Goal: Check status: Check status

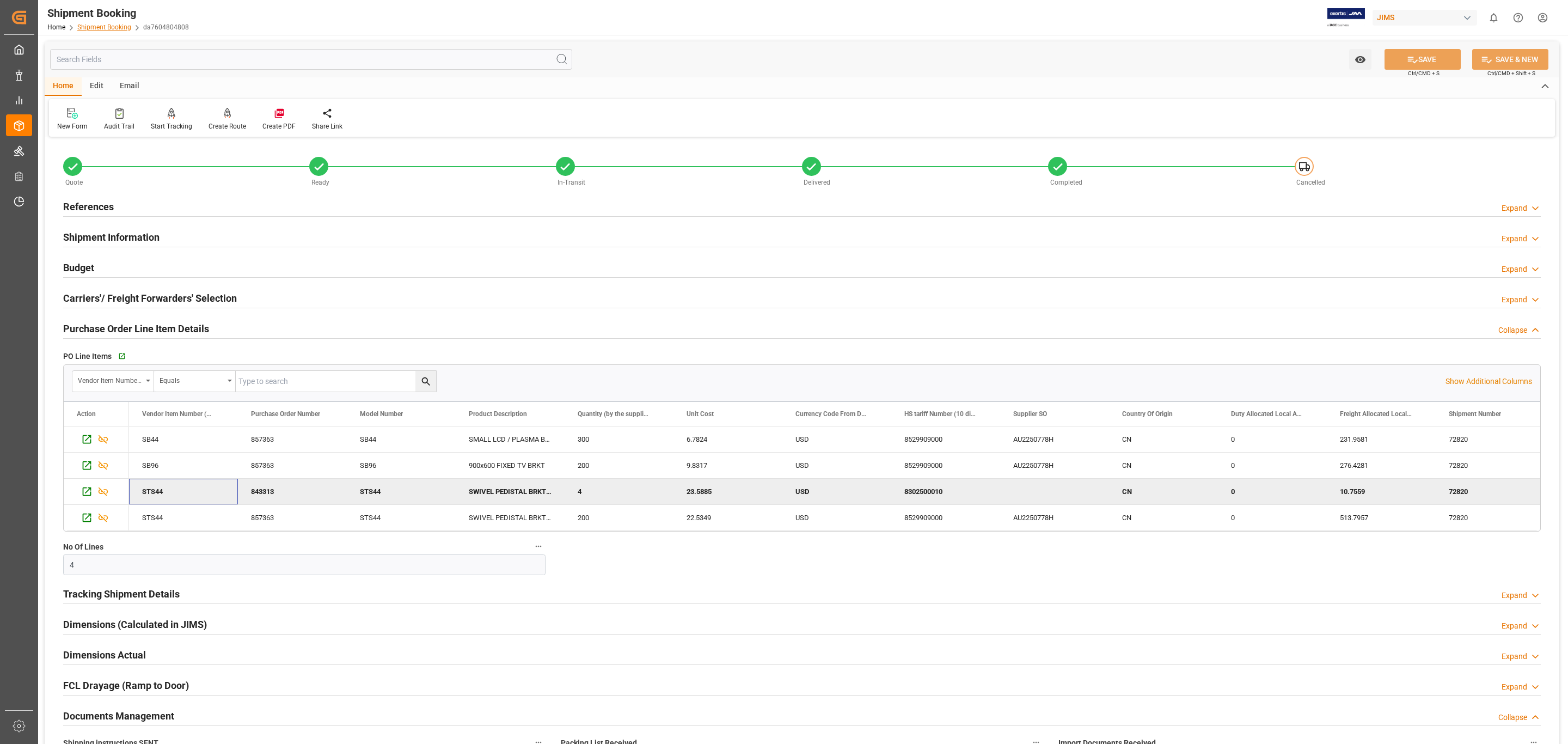
drag, startPoint x: 0, startPoint y: 0, endPoint x: 121, endPoint y: 26, distance: 123.8
click at [121, 26] on link "Shipment Booking" at bounding box center [104, 27] width 54 height 8
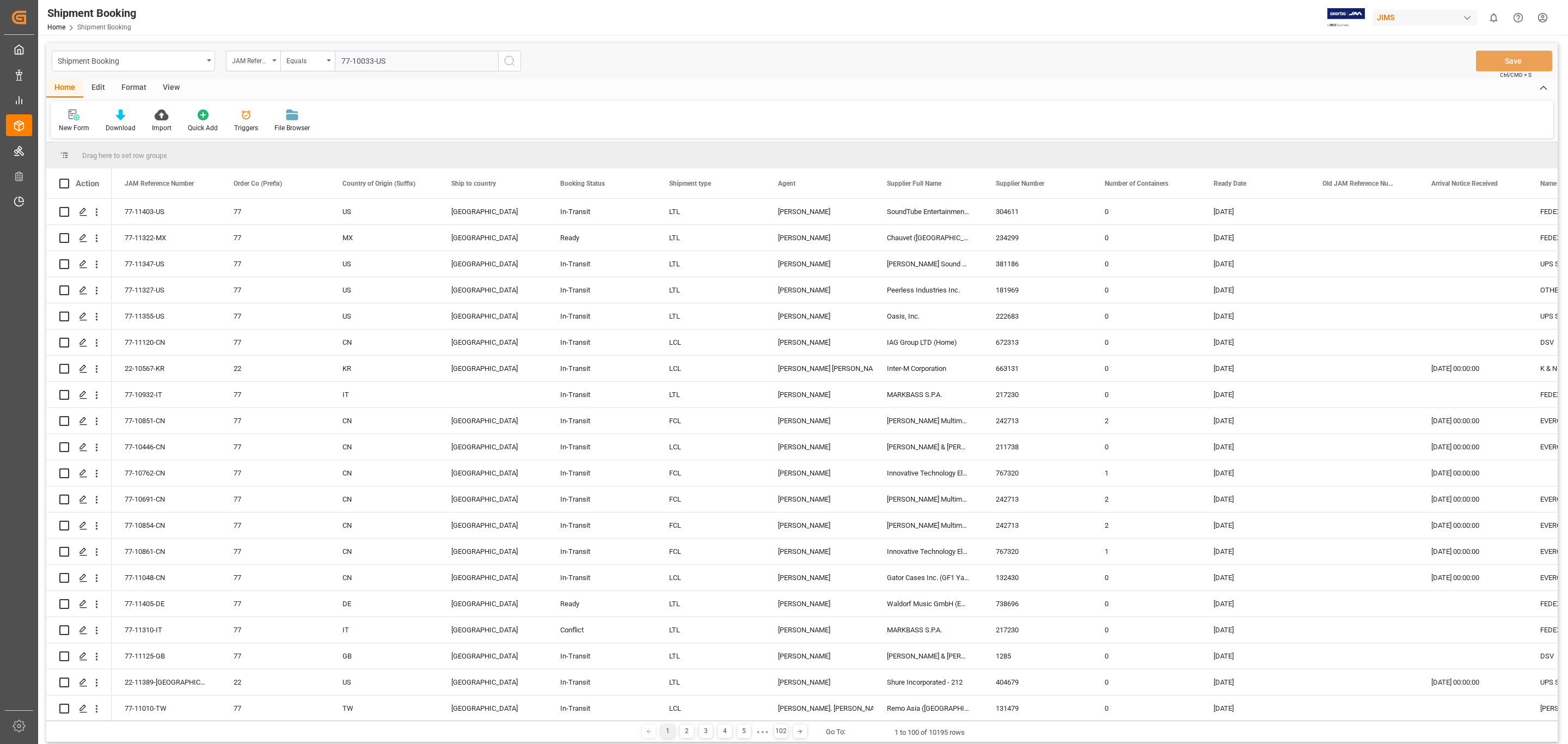
type input "77-10033-US"
click at [508, 61] on icon "search button" at bounding box center [509, 60] width 13 height 13
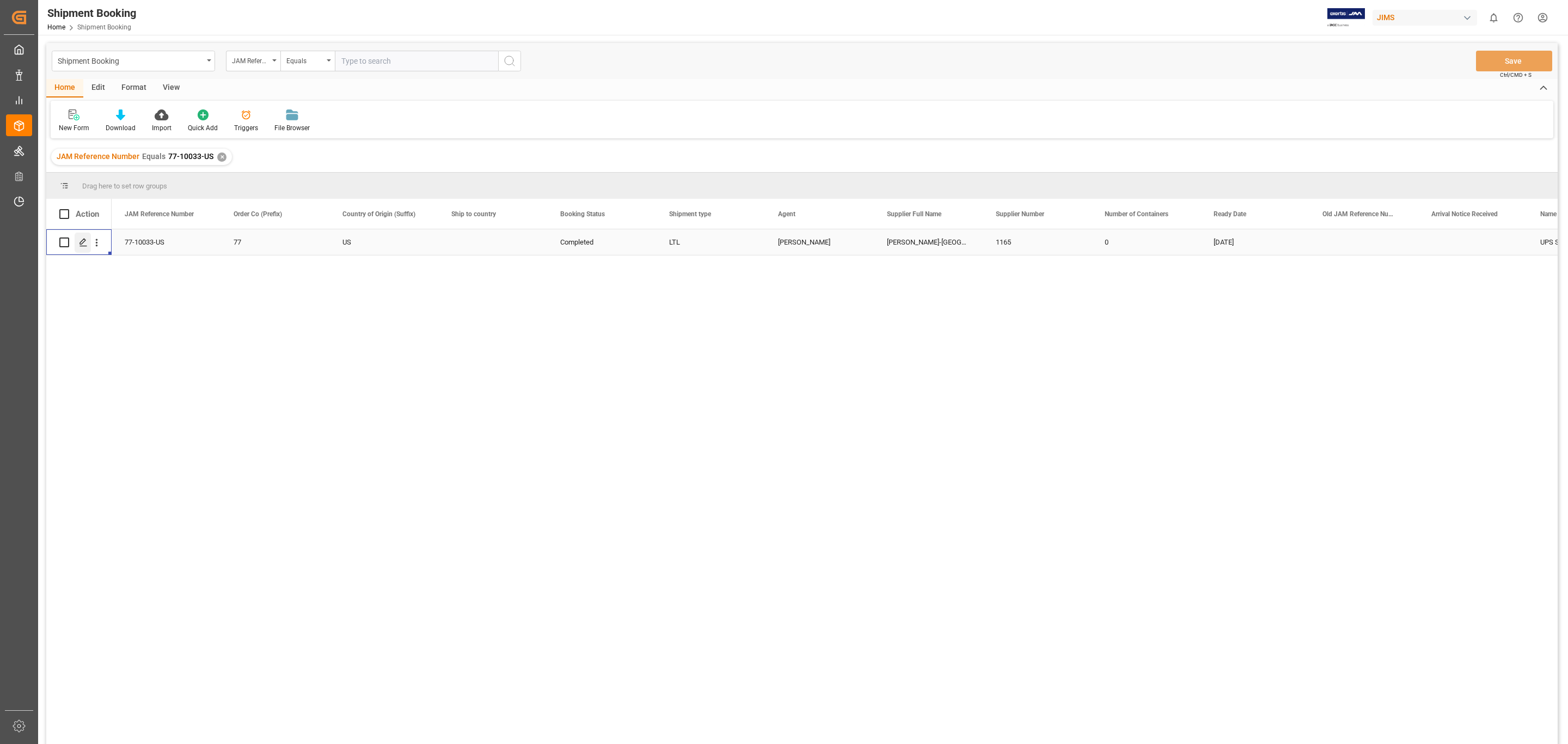
click at [80, 242] on polygon "Press SPACE to select this row." at bounding box center [82, 242] width 5 height 5
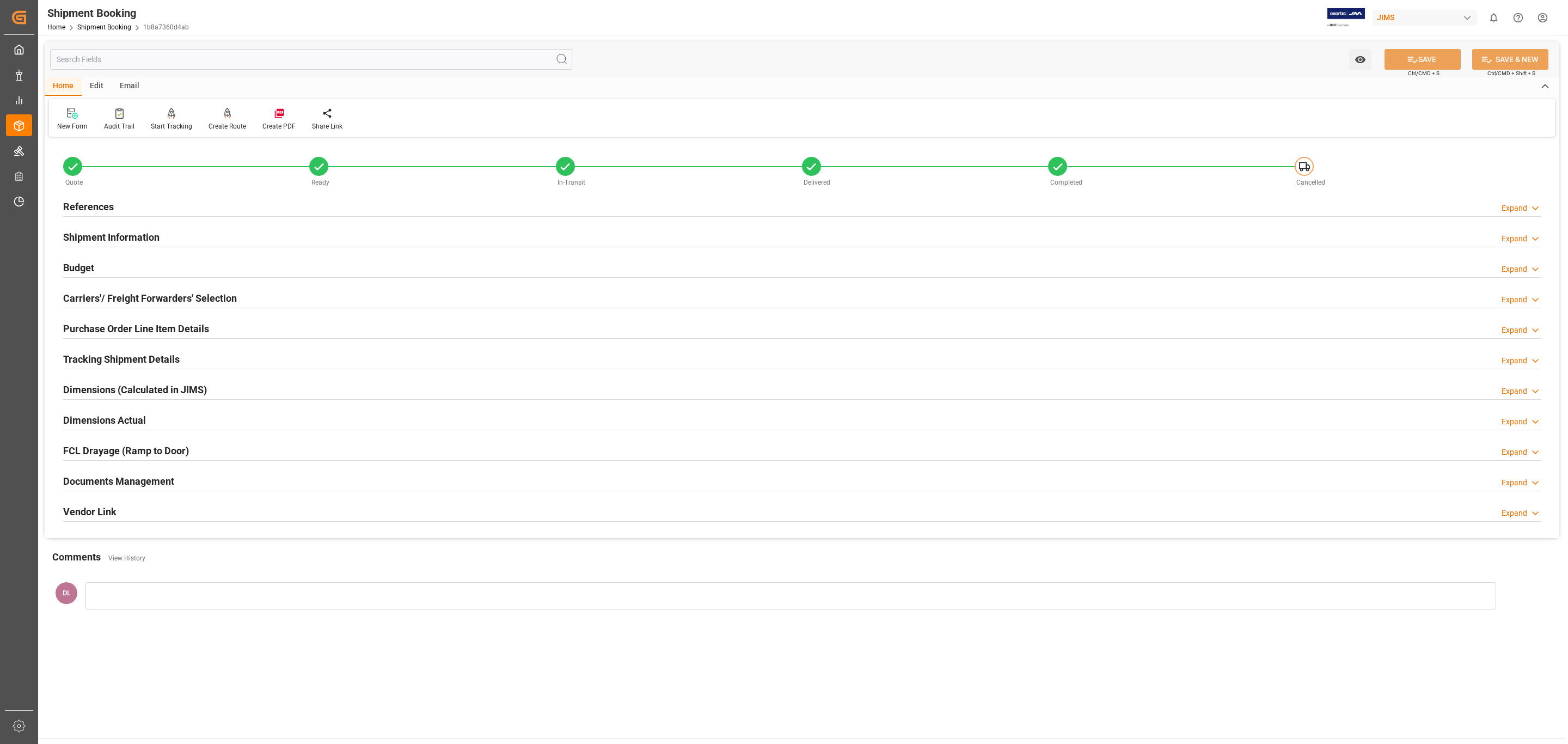
click at [193, 482] on div "Documents Management Expand" at bounding box center [802, 480] width 1478 height 21
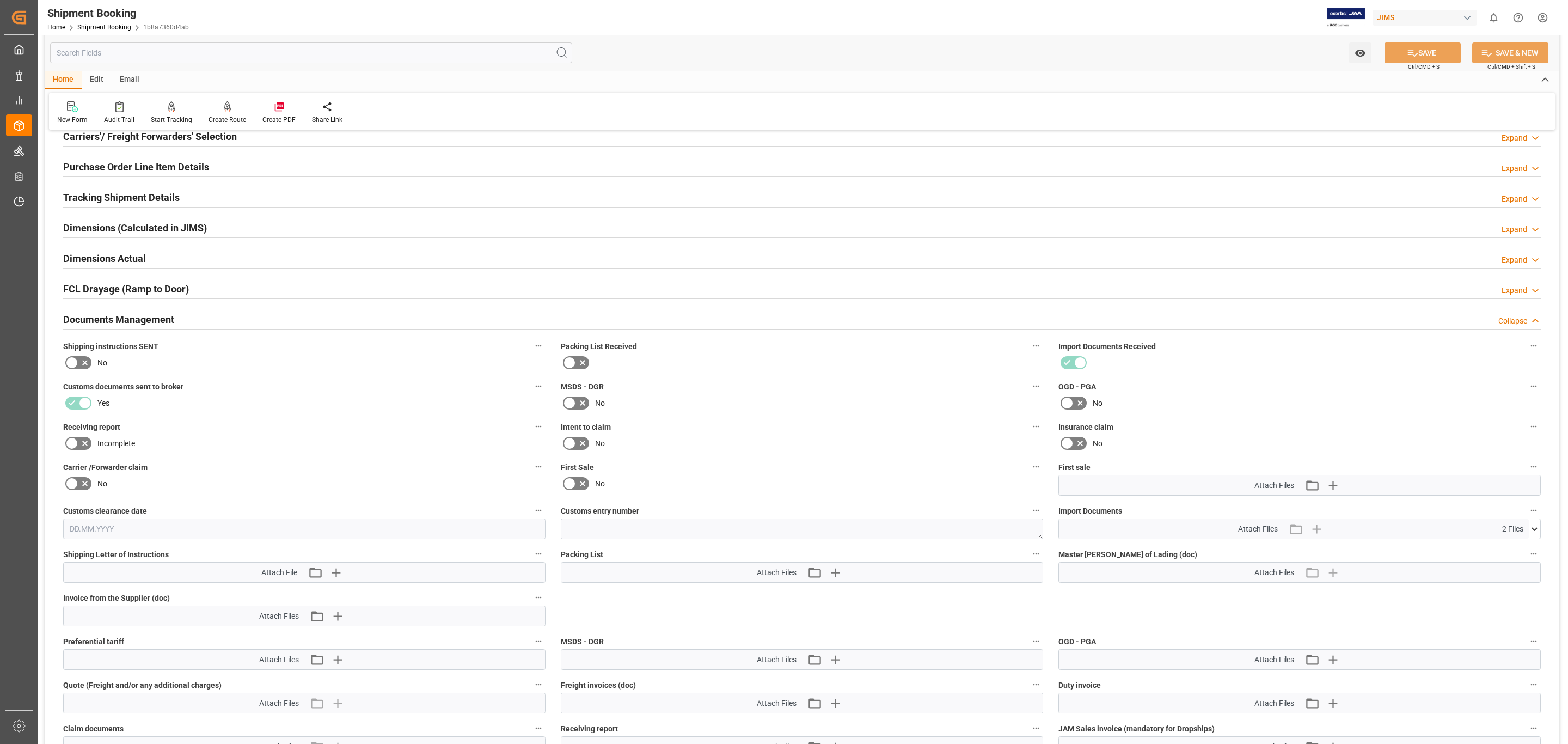
scroll to position [163, 0]
click at [1537, 529] on icon at bounding box center [1535, 527] width 12 height 12
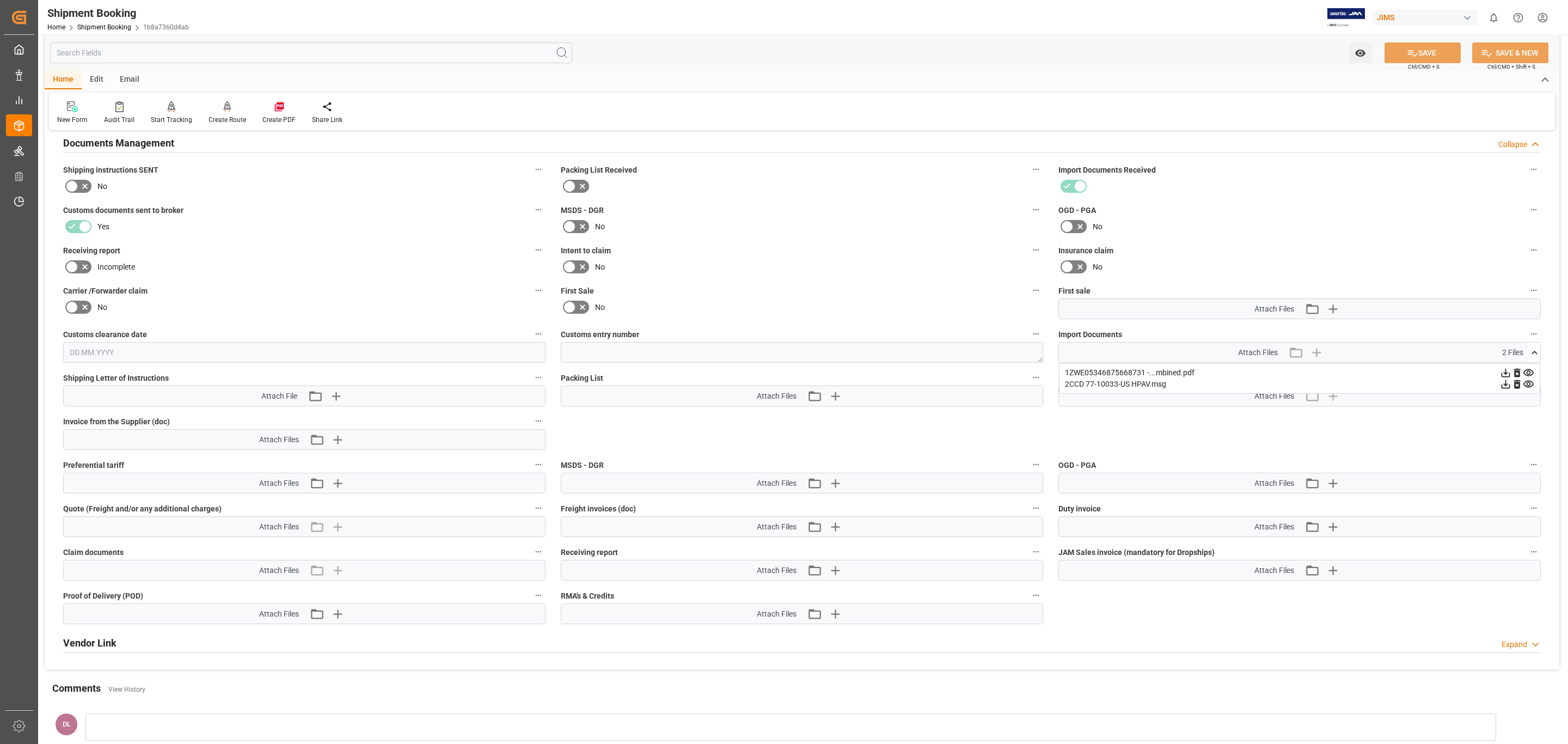
scroll to position [409, 0]
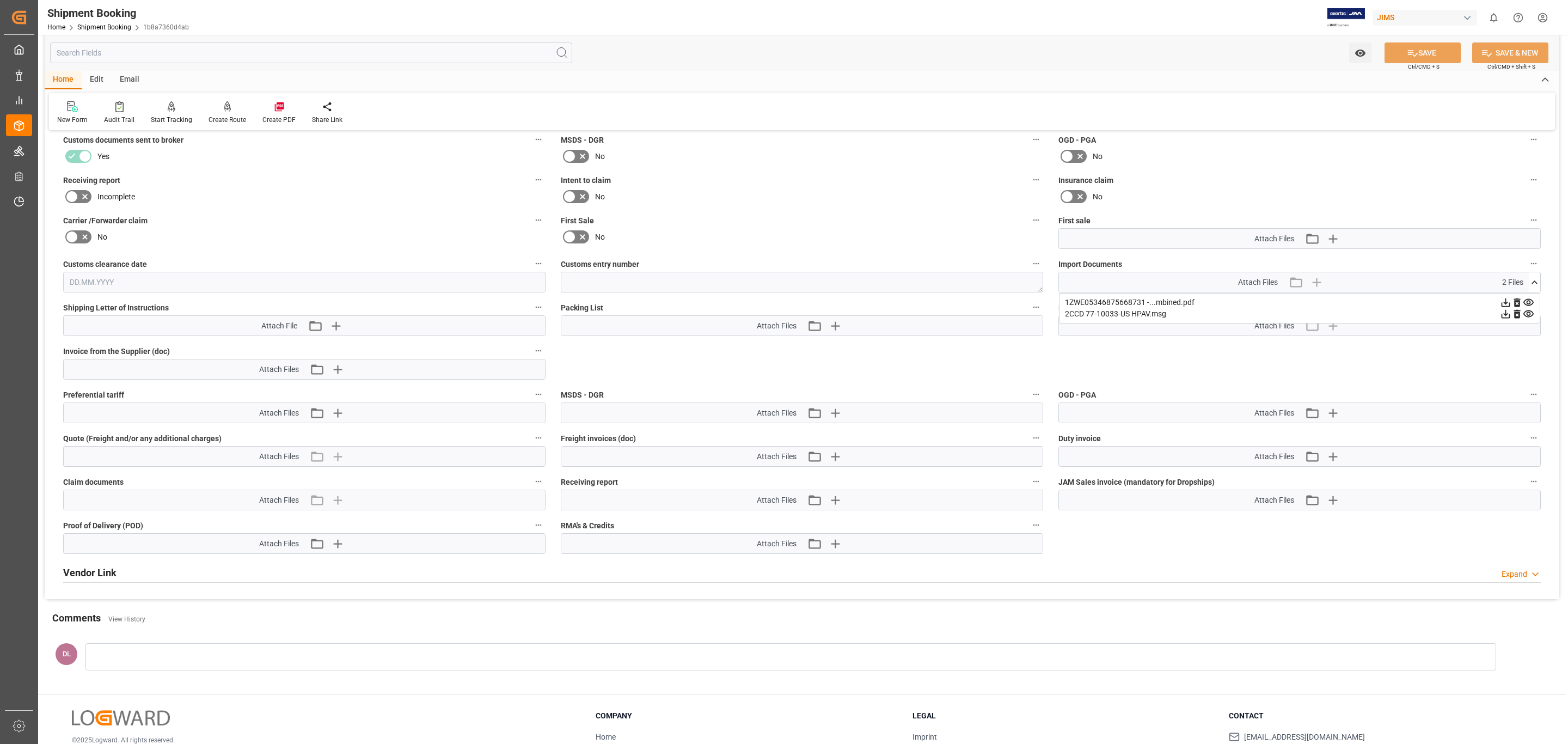
click at [1500, 317] on icon at bounding box center [1505, 314] width 12 height 12
click at [96, 30] on link "Shipment Booking" at bounding box center [104, 27] width 54 height 8
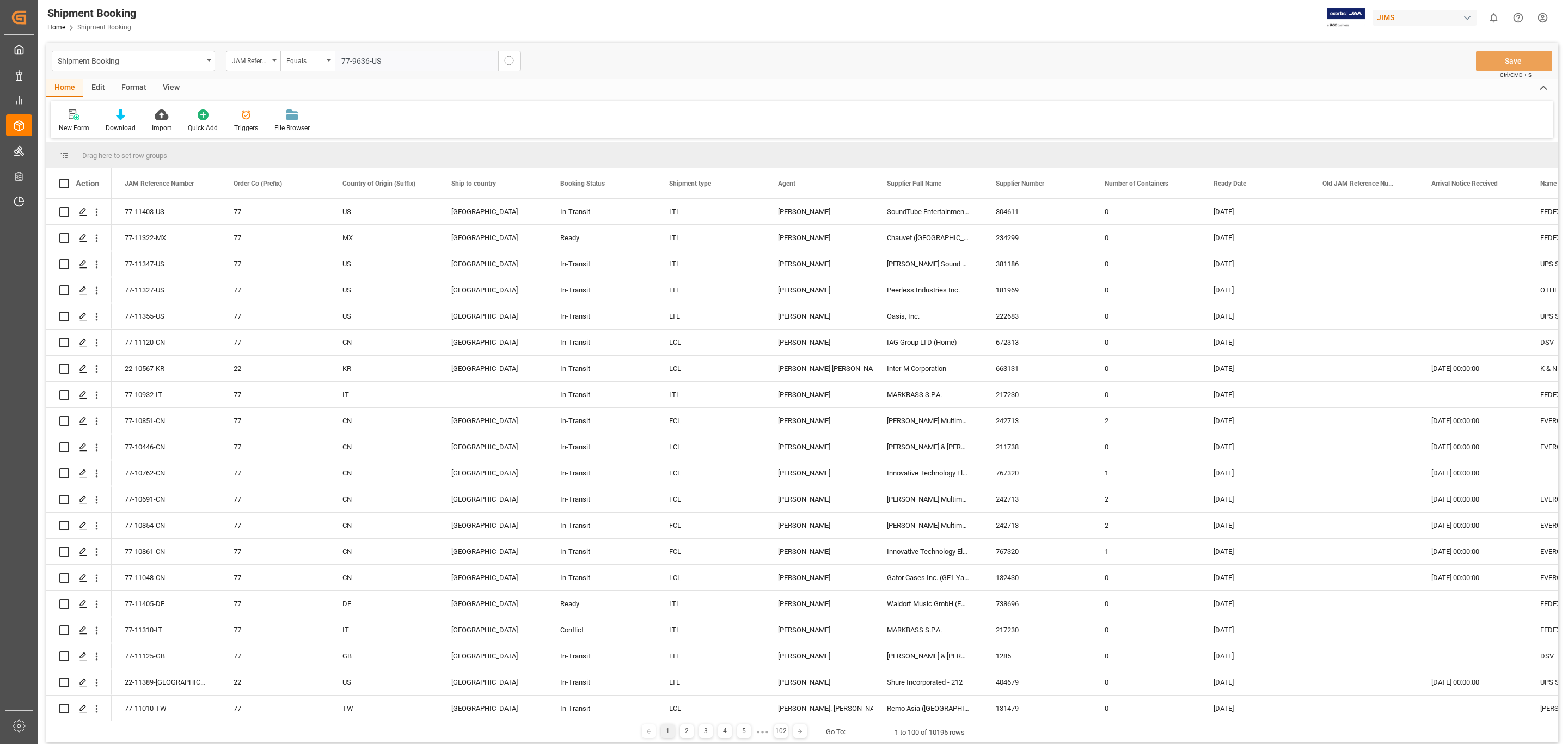
type input "77-9636-US"
click at [503, 56] on icon "search button" at bounding box center [509, 60] width 13 height 13
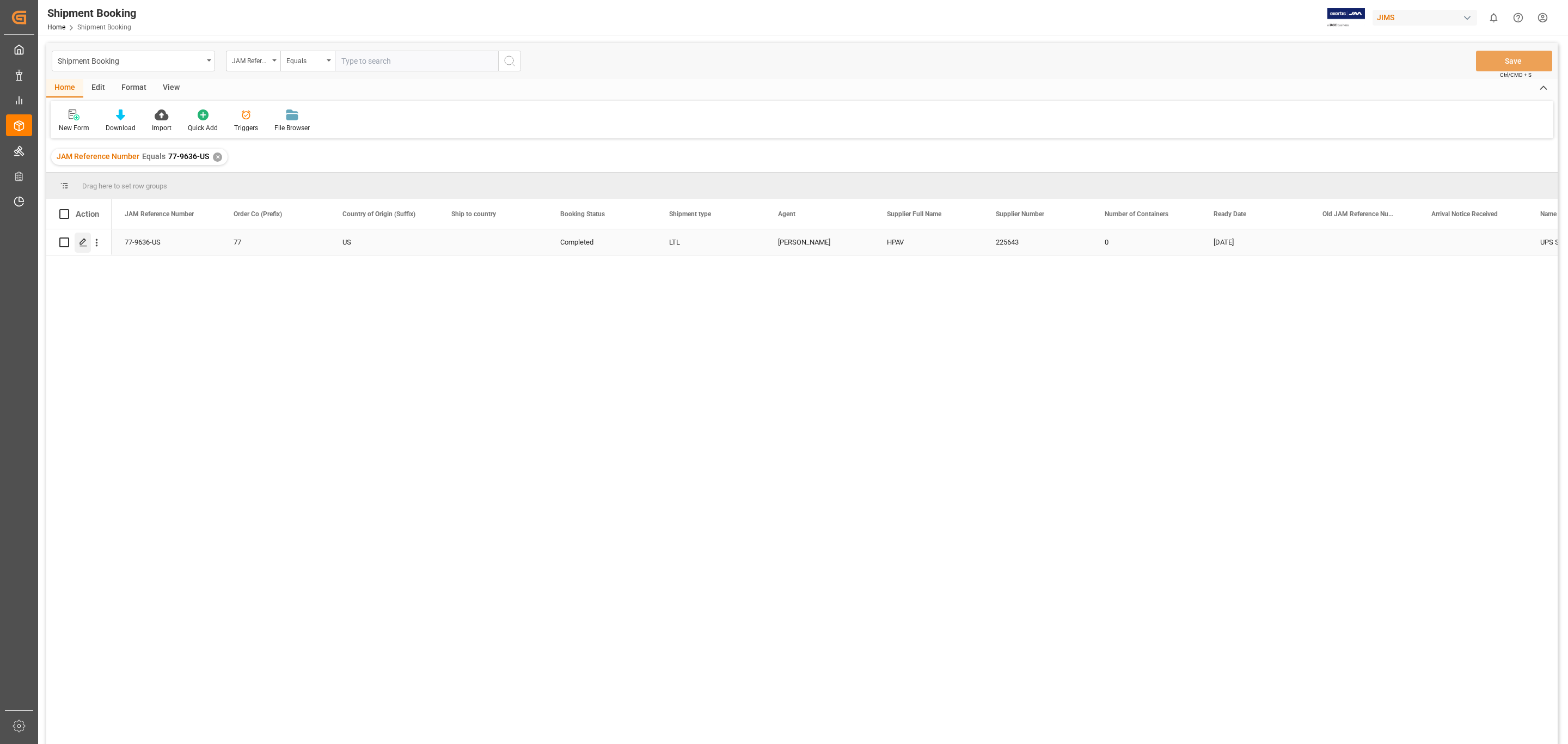
click at [82, 244] on icon "Press SPACE to select this row." at bounding box center [83, 242] width 9 height 9
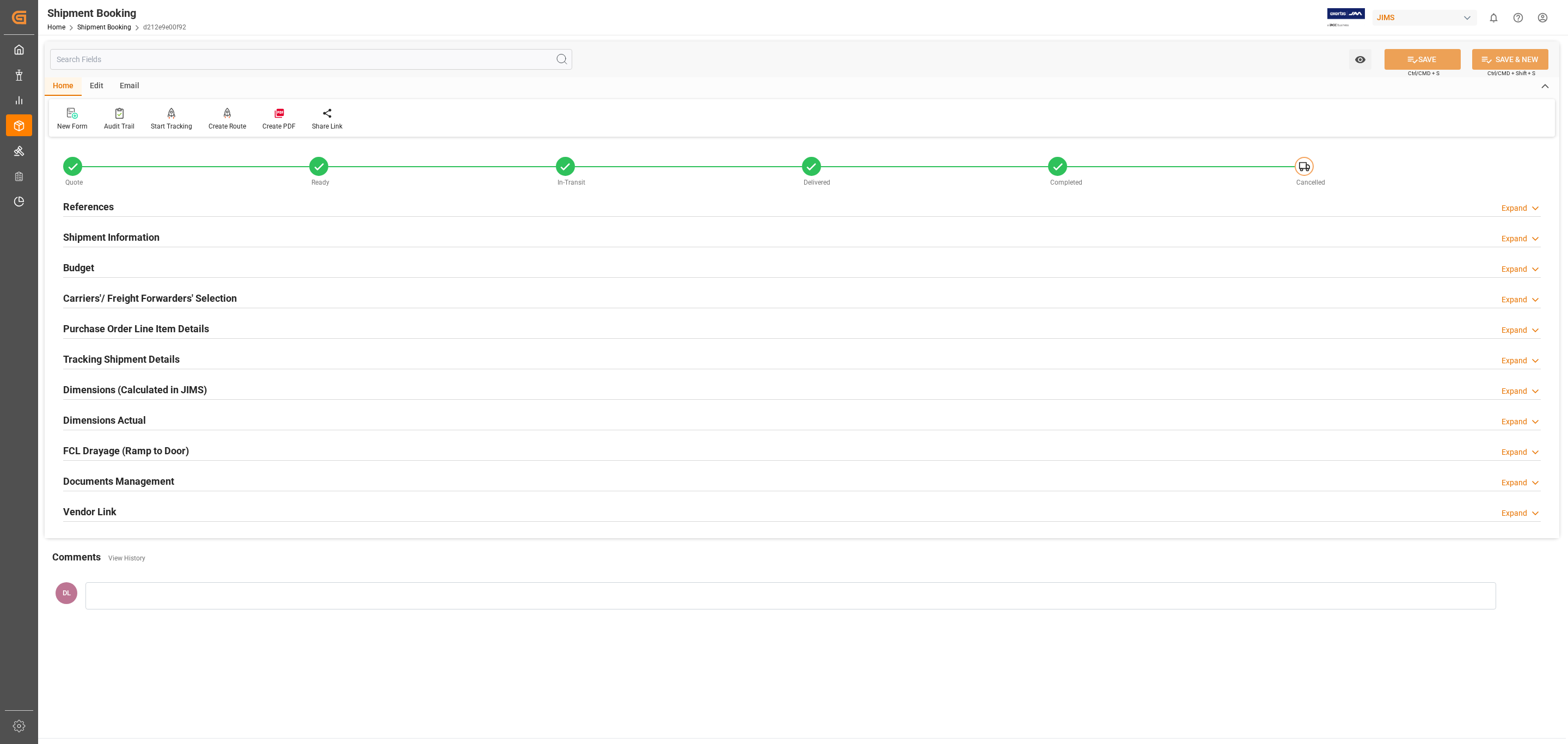
click at [219, 481] on div "Documents Management Expand" at bounding box center [802, 480] width 1478 height 21
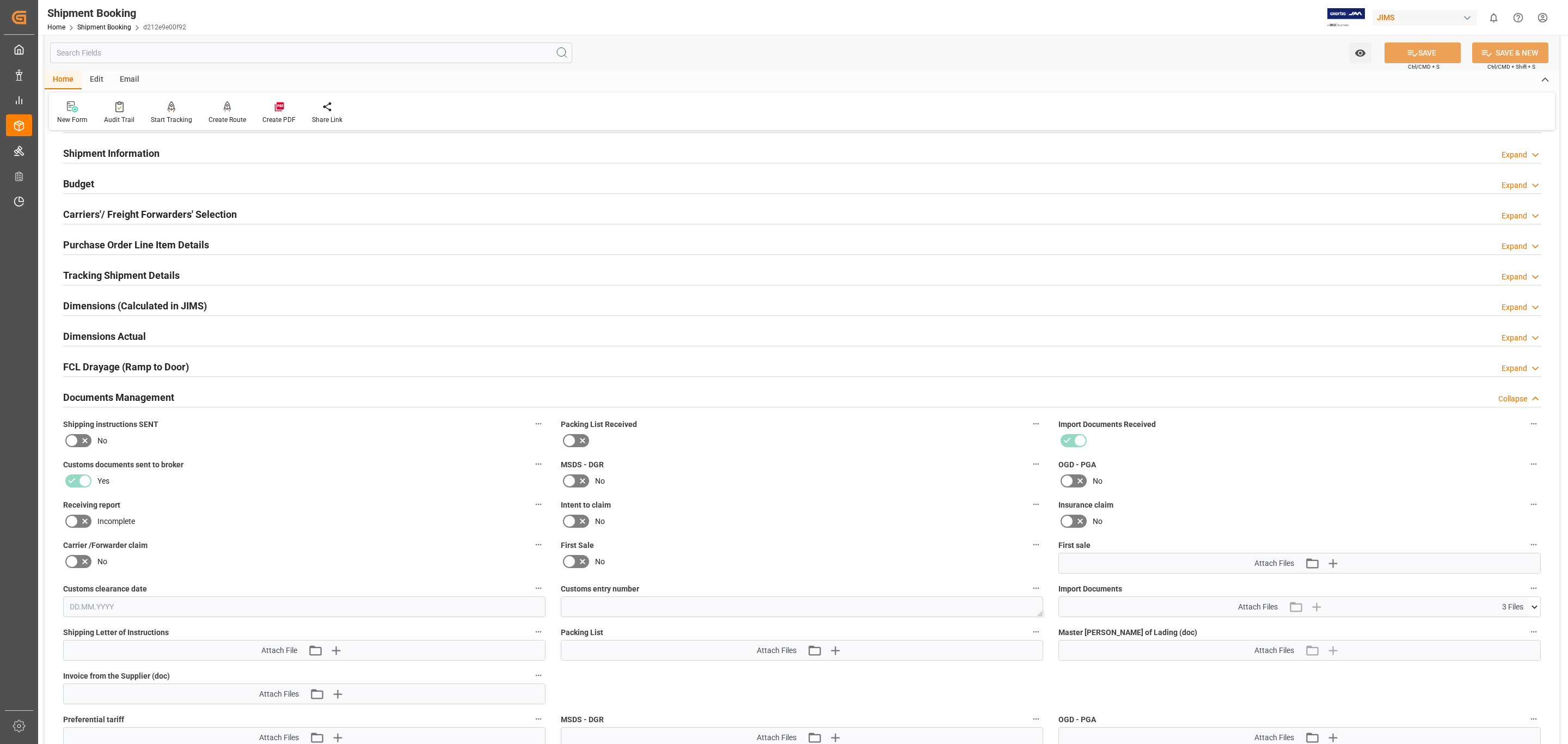
scroll to position [163, 0]
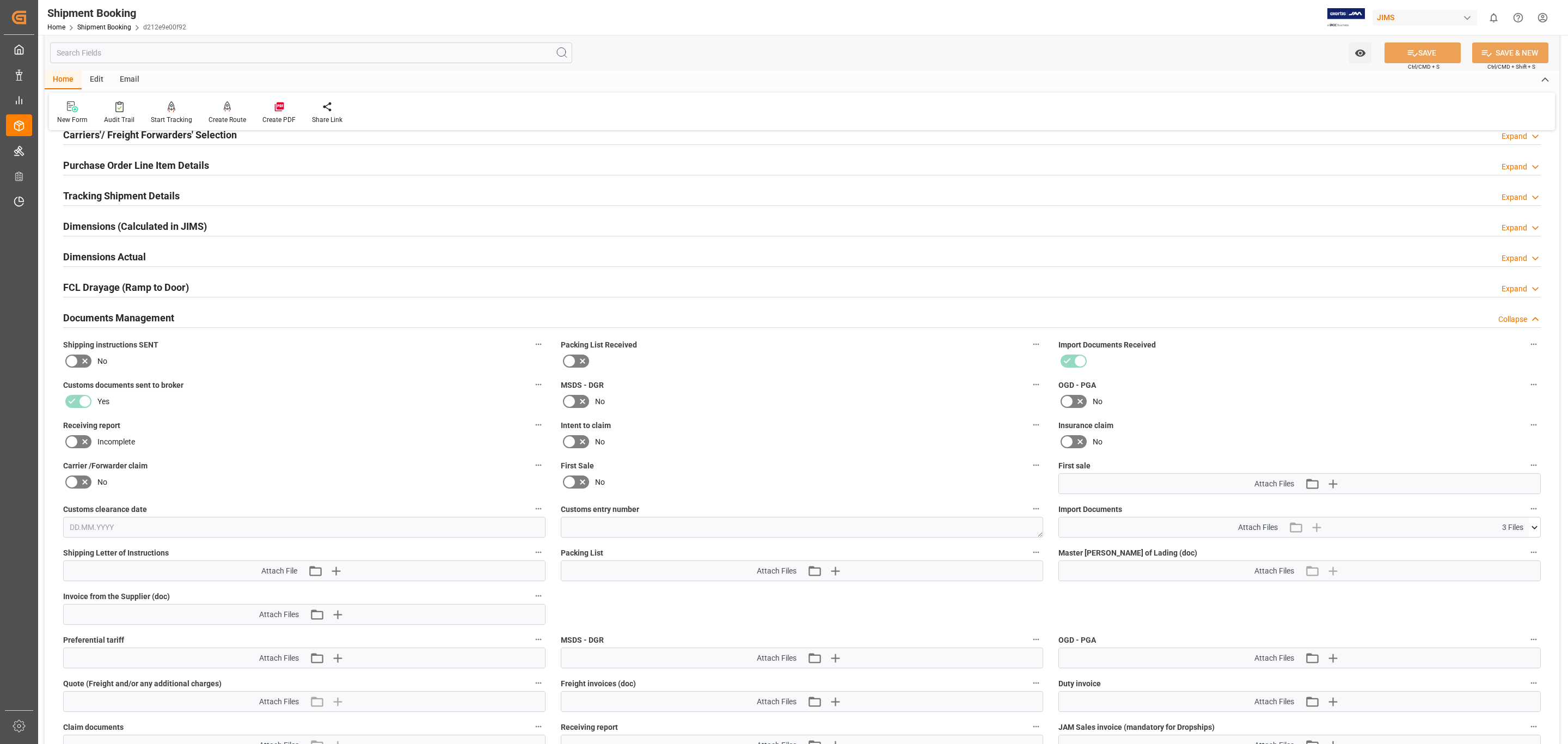
click at [1531, 532] on icon at bounding box center [1535, 527] width 12 height 12
click at [1503, 572] on icon at bounding box center [1506, 570] width 9 height 9
click at [1503, 549] on icon at bounding box center [1506, 548] width 9 height 9
